Goal: Information Seeking & Learning: Learn about a topic

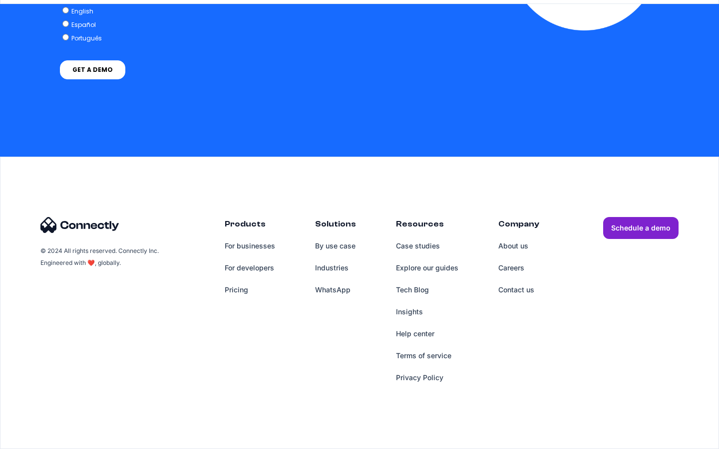
scroll to position [4050, 0]
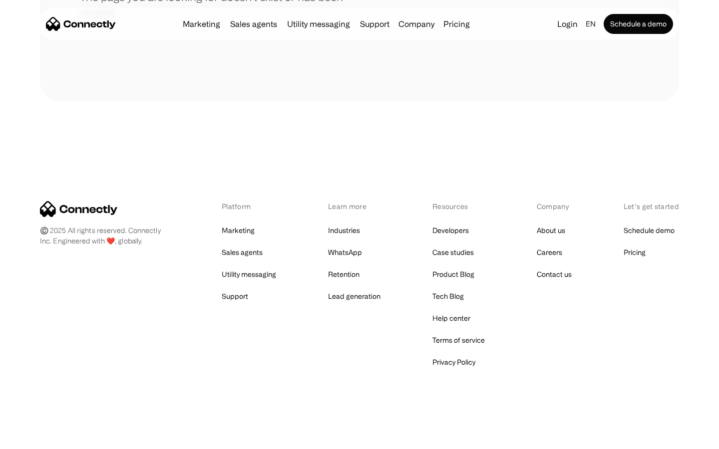
scroll to position [182, 0]
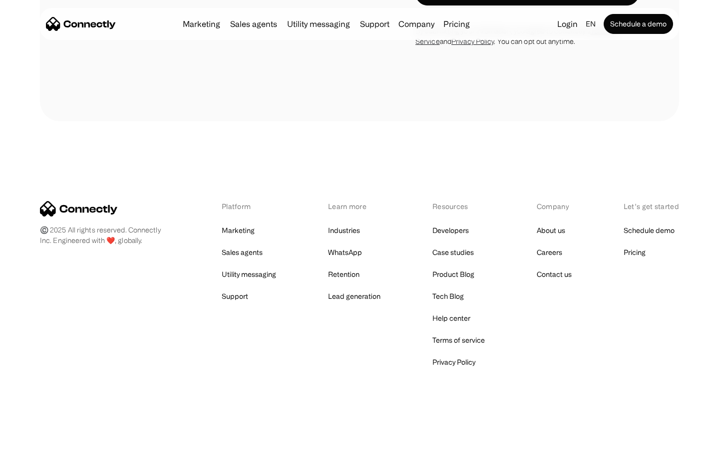
scroll to position [403, 0]
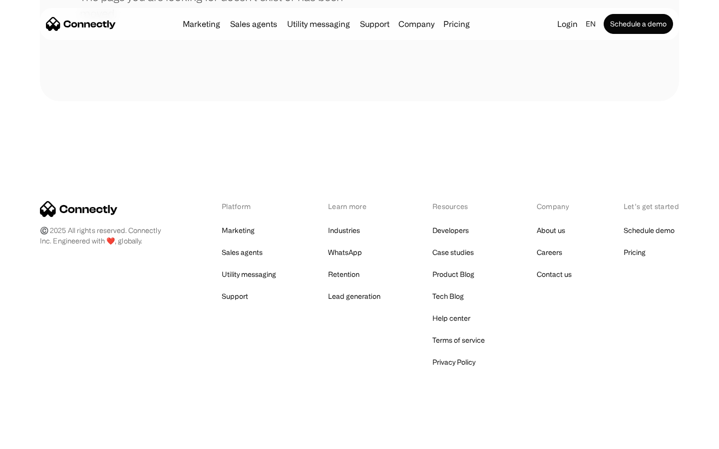
scroll to position [182, 0]
